Goal: Task Accomplishment & Management: Use online tool/utility

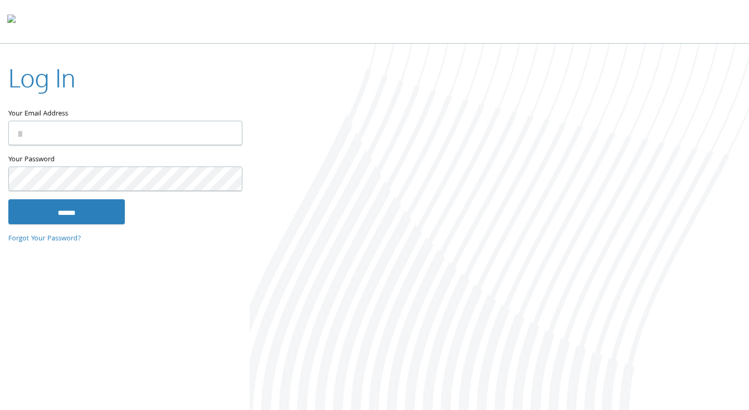
type input "**********"
click at [8, 200] on input "******" at bounding box center [66, 212] width 116 height 25
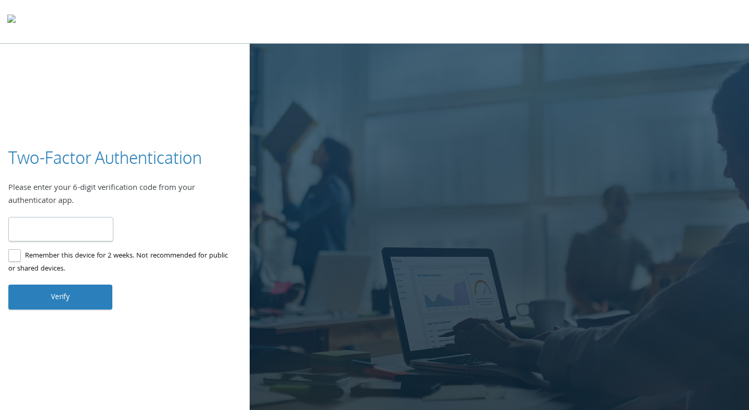
paste input "******"
type input "******"
